Goal: Use online tool/utility: Utilize a website feature to perform a specific function

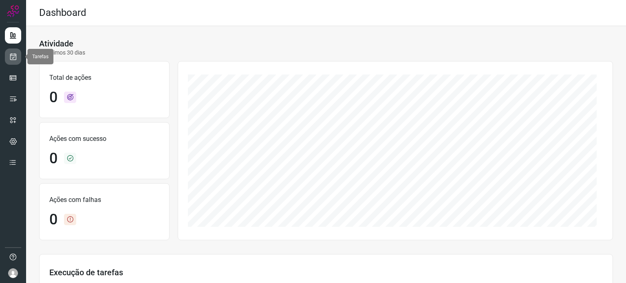
click at [11, 54] on icon at bounding box center [13, 57] width 9 height 8
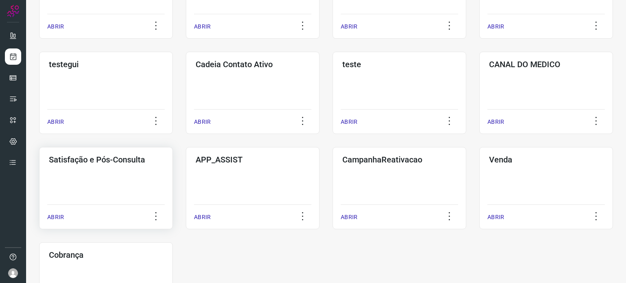
scroll to position [266, 0]
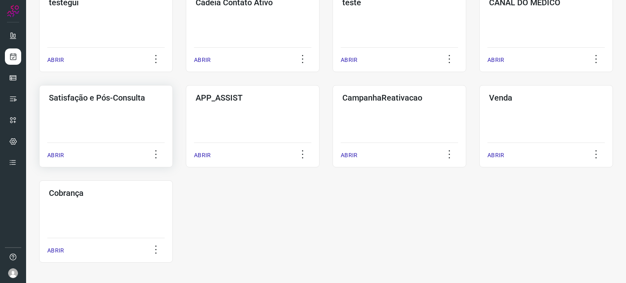
click at [122, 132] on div "Satisfação e Pós-Consulta ABRIR" at bounding box center [106, 126] width 134 height 82
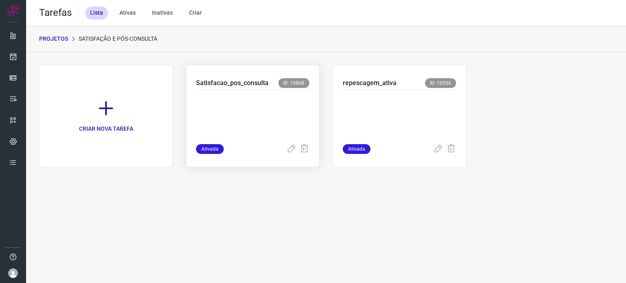
click at [268, 110] on p at bounding box center [252, 115] width 113 height 41
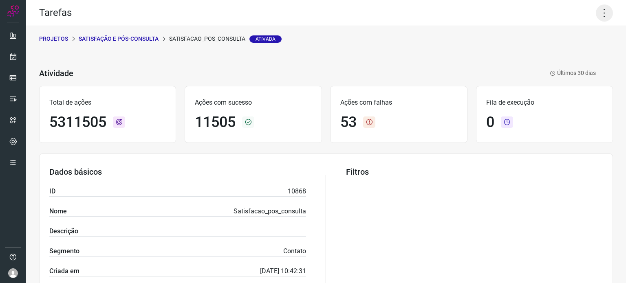
click at [598, 13] on icon at bounding box center [604, 12] width 17 height 17
click at [560, 51] on li "Executar" at bounding box center [570, 53] width 74 height 13
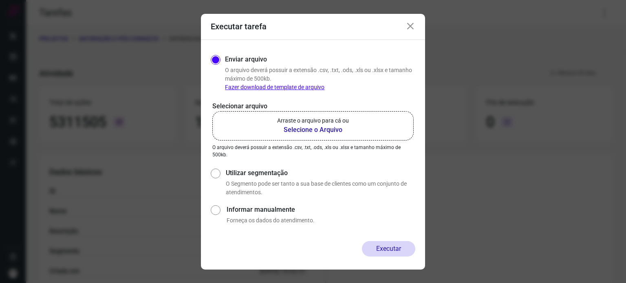
click at [347, 121] on p "Arraste o arquivo para cá ou" at bounding box center [313, 121] width 72 height 9
click at [0, 0] on input "Arraste o arquivo para cá ou Selecione o Arquivo" at bounding box center [0, 0] width 0 height 0
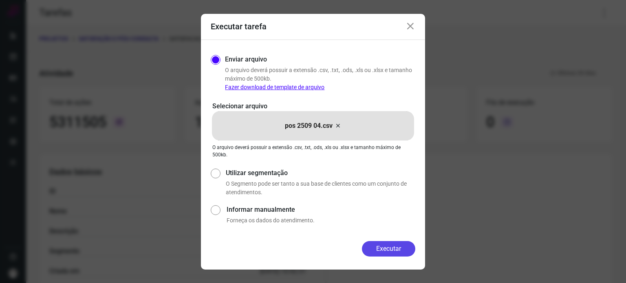
click at [383, 246] on button "Executar" at bounding box center [388, 248] width 53 height 15
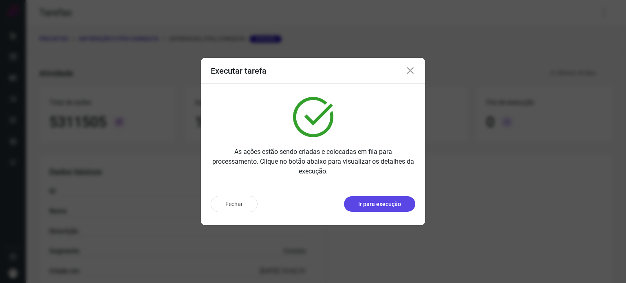
click at [380, 203] on p "Ir para execução" at bounding box center [379, 204] width 43 height 9
